Goal: Check status: Check status

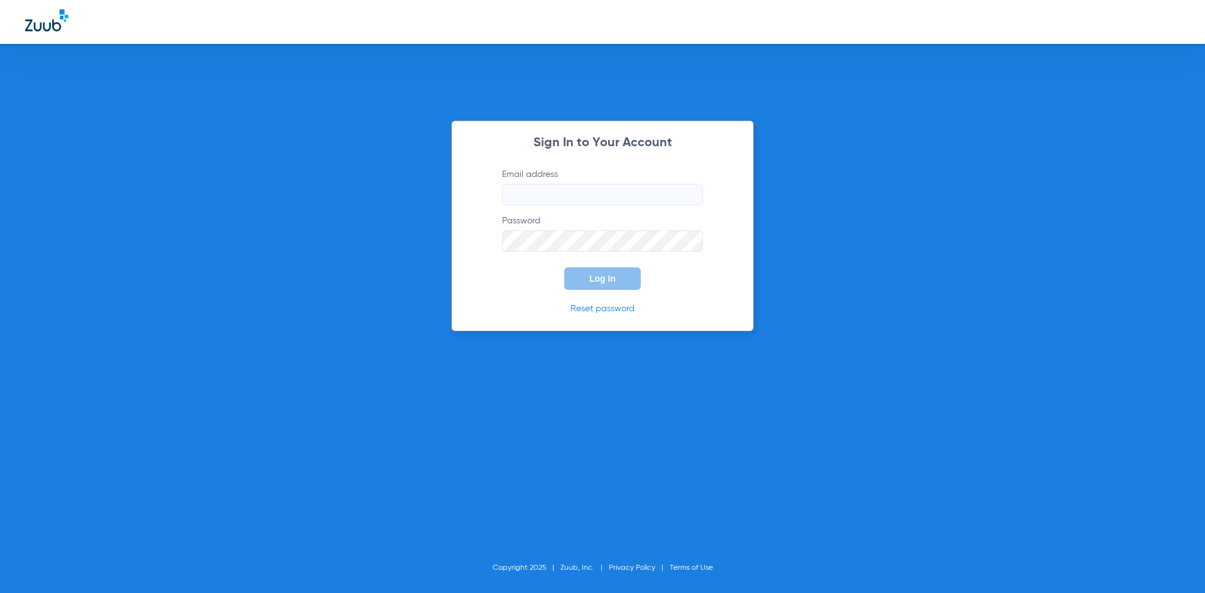
type input "[EMAIL_ADDRESS][DOMAIN_NAME]"
click at [594, 288] on button "Log In" at bounding box center [602, 278] width 77 height 23
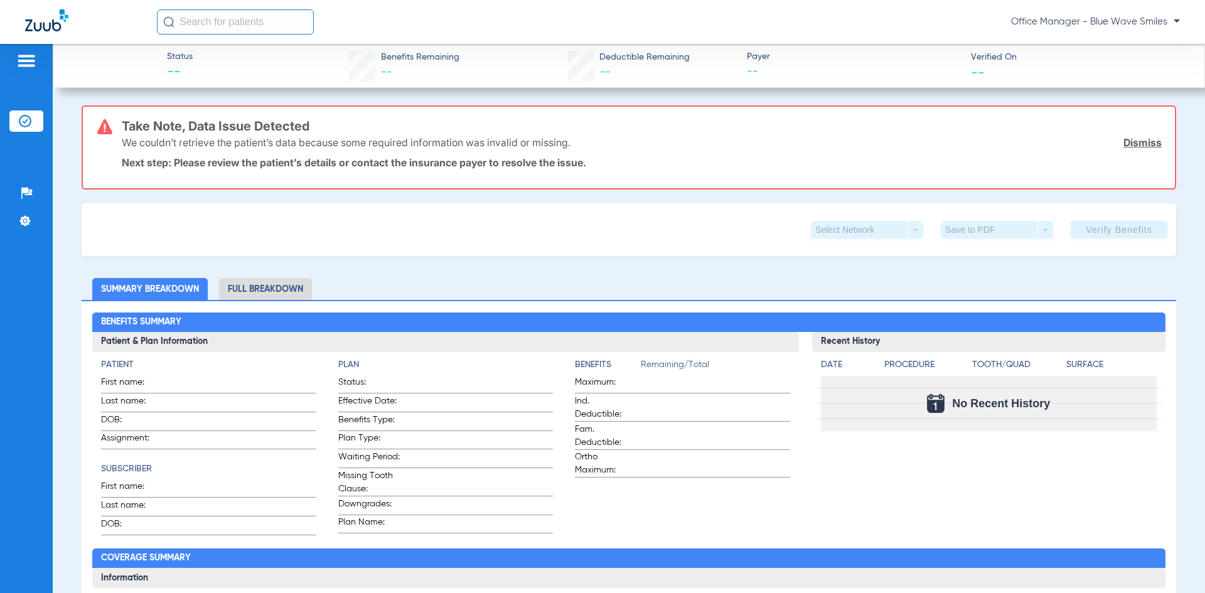
click at [16, 114] on li "Insurance Verification" at bounding box center [26, 120] width 34 height 21
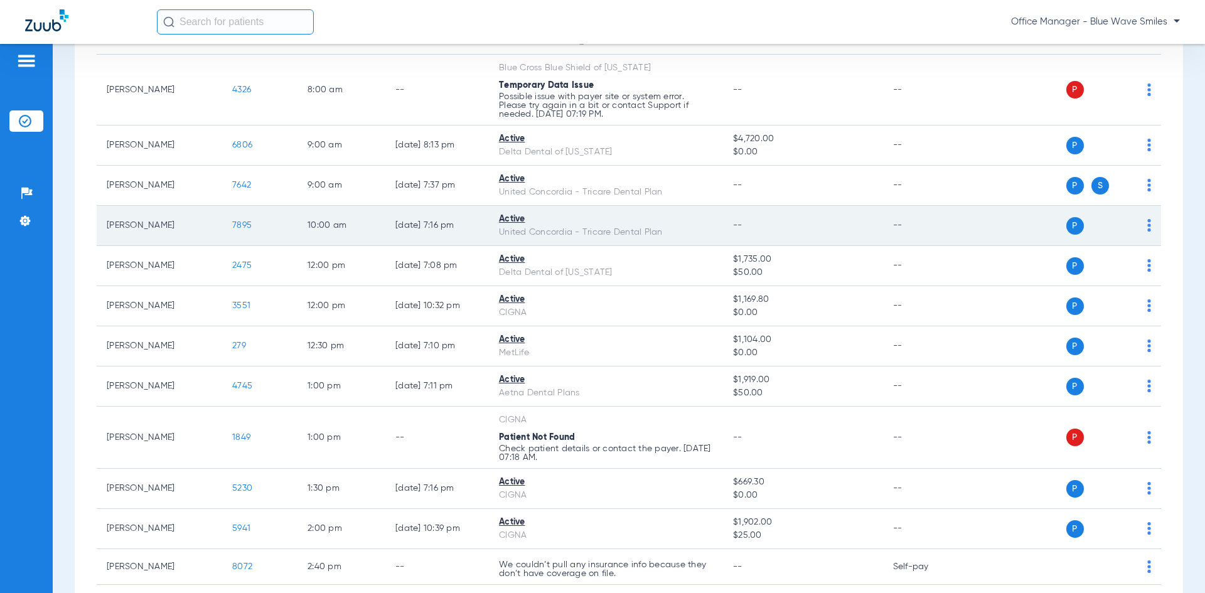
scroll to position [377, 0]
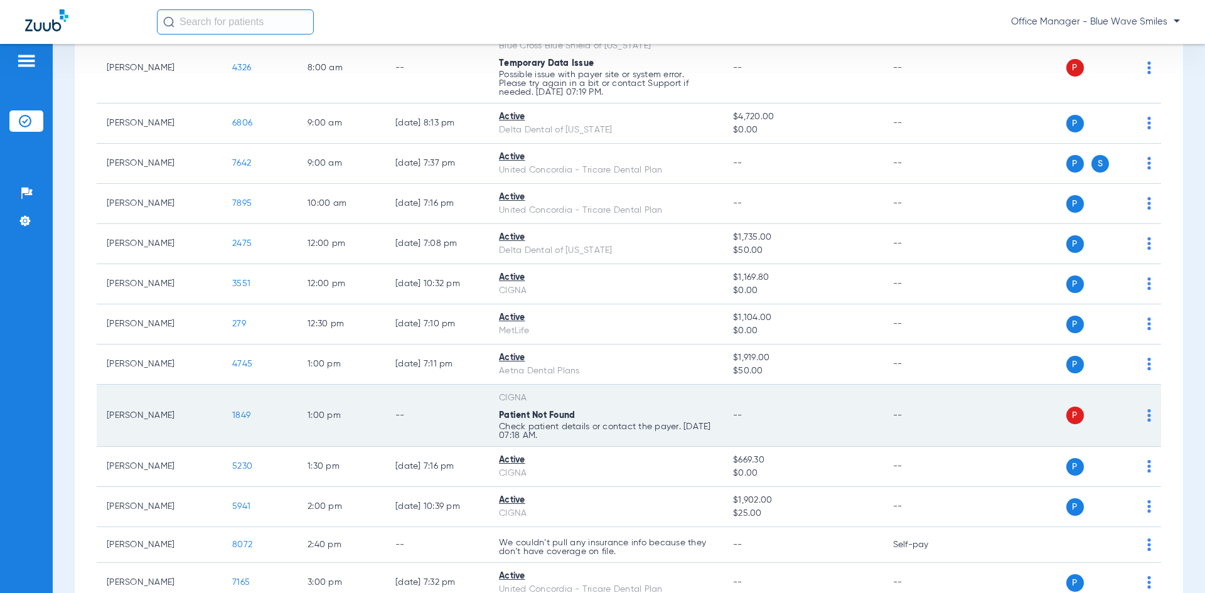
click at [250, 420] on span "1849" at bounding box center [241, 415] width 18 height 9
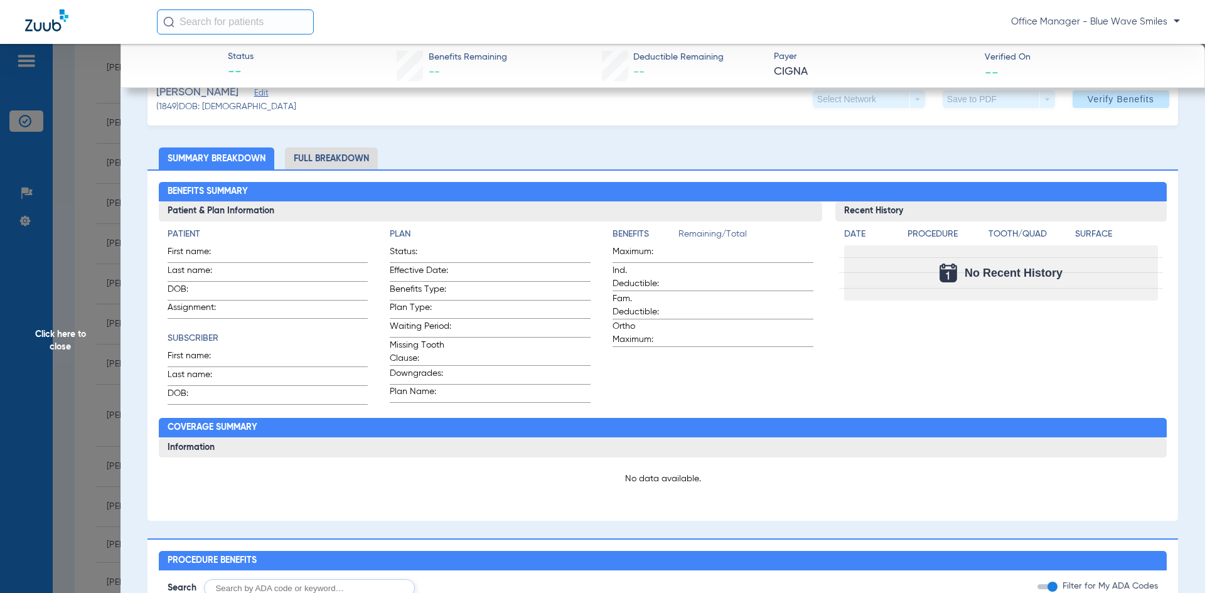
scroll to position [0, 0]
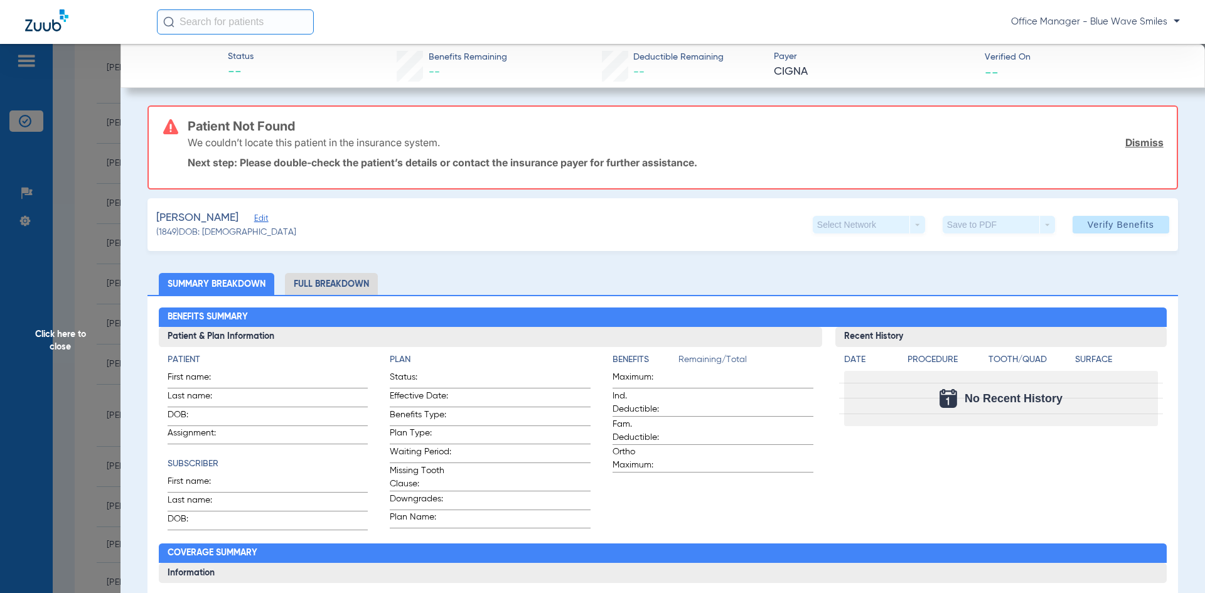
click at [49, 184] on span "Click here to close" at bounding box center [60, 340] width 121 height 593
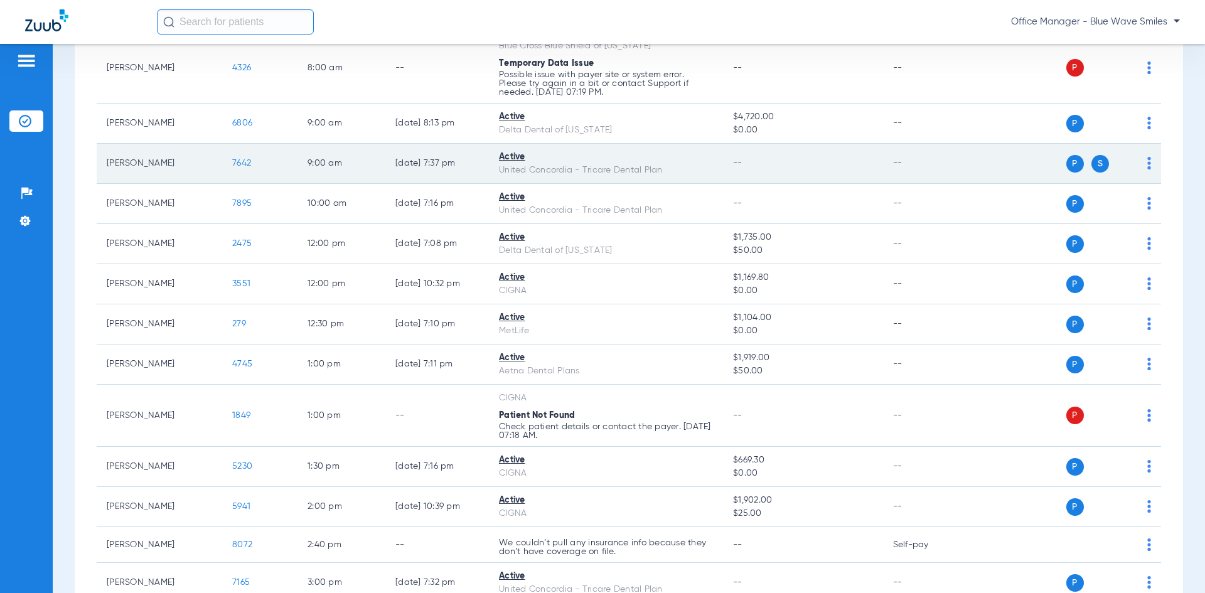
scroll to position [63, 0]
